Goal: Information Seeking & Learning: Find specific fact

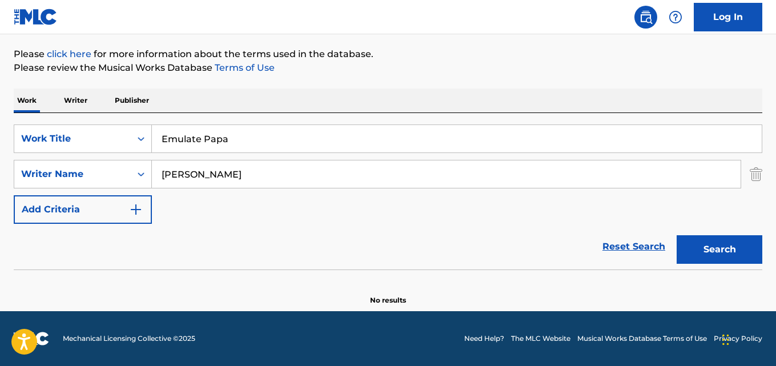
scroll to position [130, 0]
click at [31, 105] on p "Work" at bounding box center [27, 101] width 26 height 24
click at [751, 174] on img "Search Form" at bounding box center [756, 174] width 13 height 29
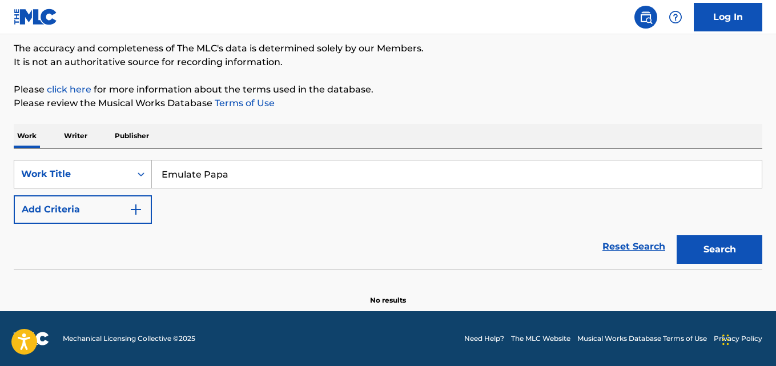
click at [65, 164] on div "Work Title" at bounding box center [72, 174] width 117 height 22
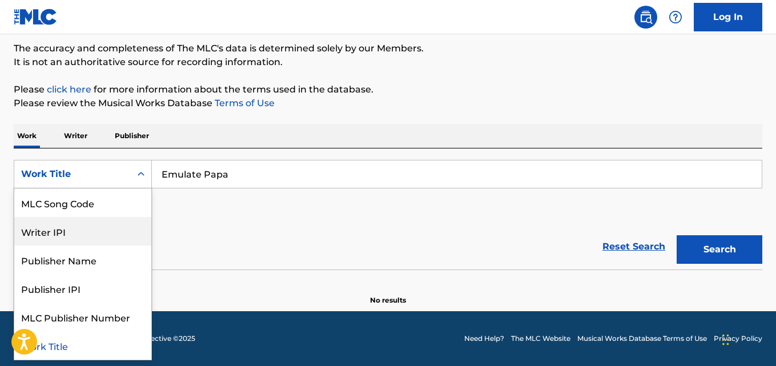
scroll to position [0, 0]
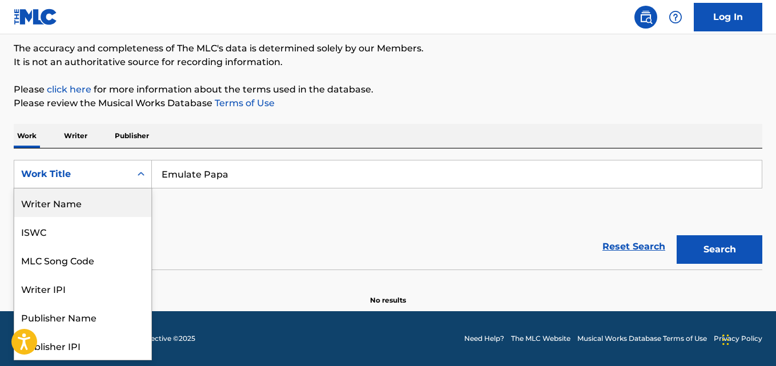
drag, startPoint x: 111, startPoint y: 210, endPoint x: 265, endPoint y: 226, distance: 155.1
click at [111, 209] on div "Writer Name" at bounding box center [82, 203] width 137 height 29
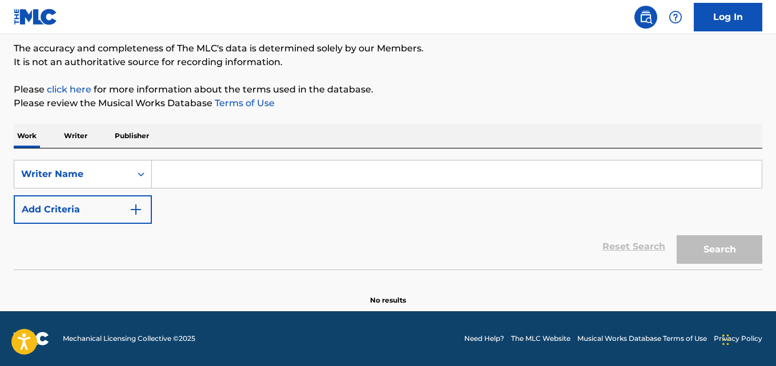
click at [263, 163] on input "Search Form" at bounding box center [457, 174] width 610 height 27
paste input "[PERSON_NAME]"
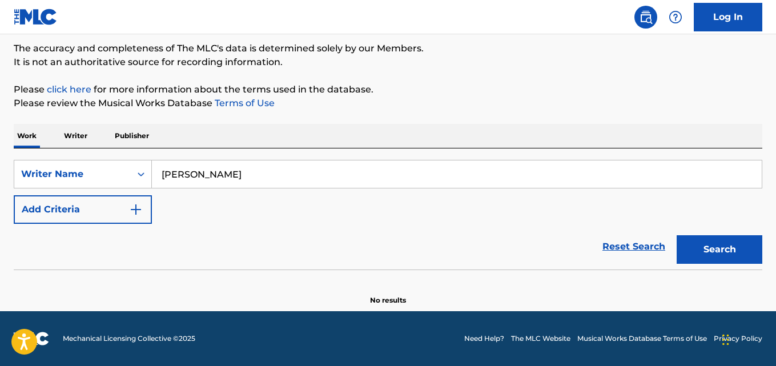
click at [716, 259] on button "Search" at bounding box center [720, 249] width 86 height 29
click at [239, 178] on input "[PERSON_NAME]" at bounding box center [457, 174] width 610 height 27
paste input "Alozie Praise"
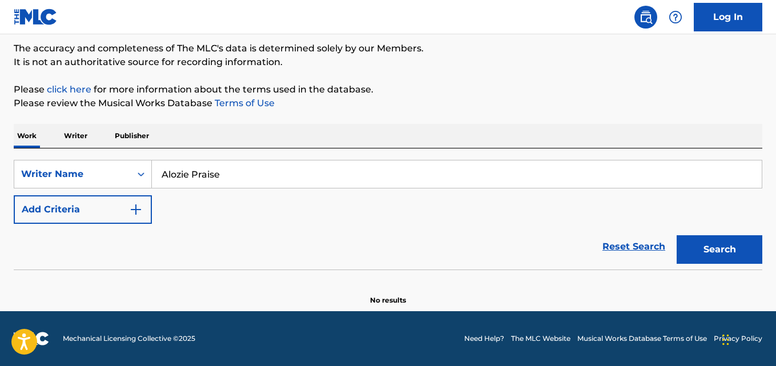
type input "Alozie Praise"
click at [712, 238] on button "Search" at bounding box center [720, 249] width 86 height 29
